Goal: Navigation & Orientation: Find specific page/section

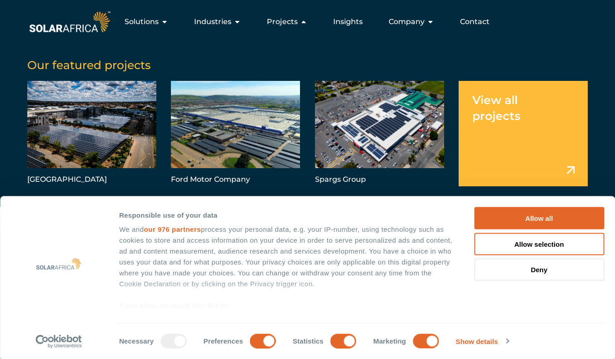
click at [548, 216] on button "Allow all" at bounding box center [539, 218] width 130 height 22
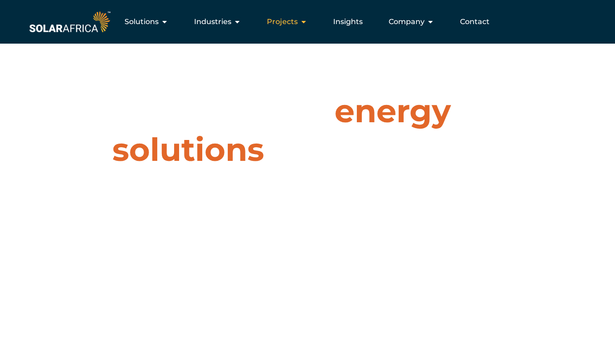
click at [305, 20] on icon "Menu" at bounding box center [303, 21] width 7 height 7
click at [0, 0] on icon "Menu" at bounding box center [0, 0] width 0 height 0
click at [305, 24] on icon "Menu" at bounding box center [303, 21] width 7 height 7
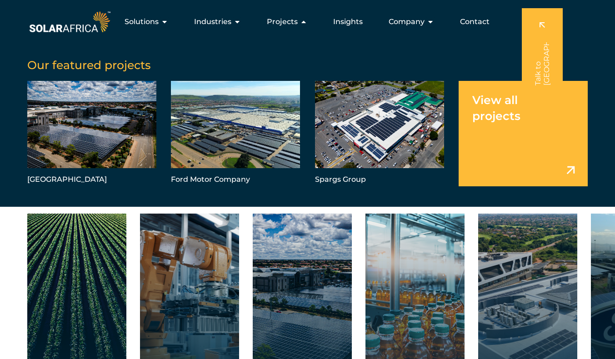
scroll to position [1266, 0]
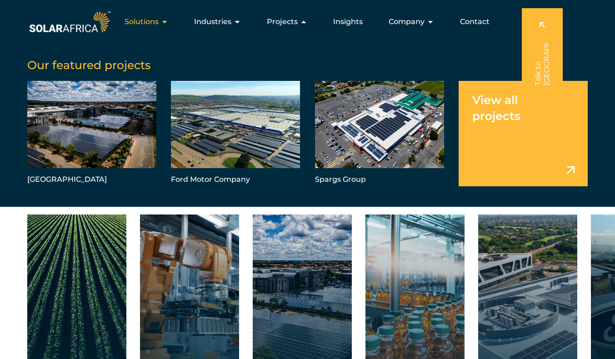
click at [168, 21] on icon "Menu" at bounding box center [164, 21] width 7 height 7
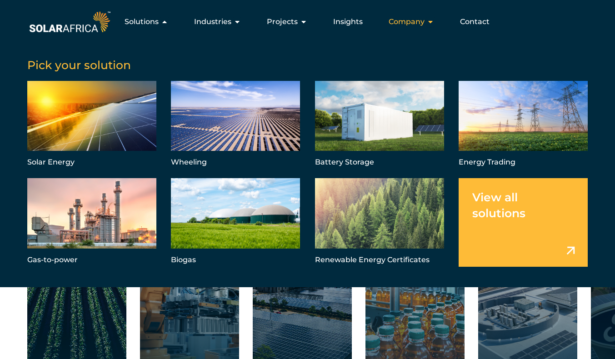
click at [430, 22] on icon "Menu" at bounding box center [430, 21] width 7 height 7
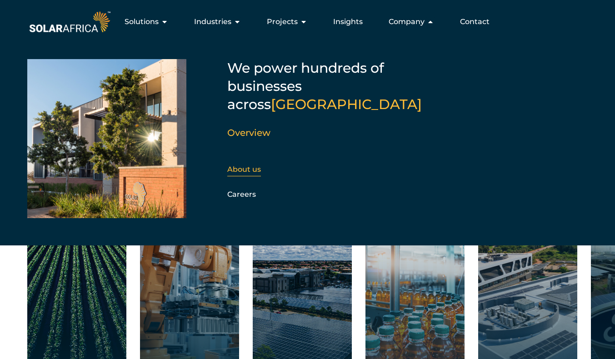
click at [248, 165] on link "About us" at bounding box center [244, 169] width 34 height 9
